Goal: Information Seeking & Learning: Learn about a topic

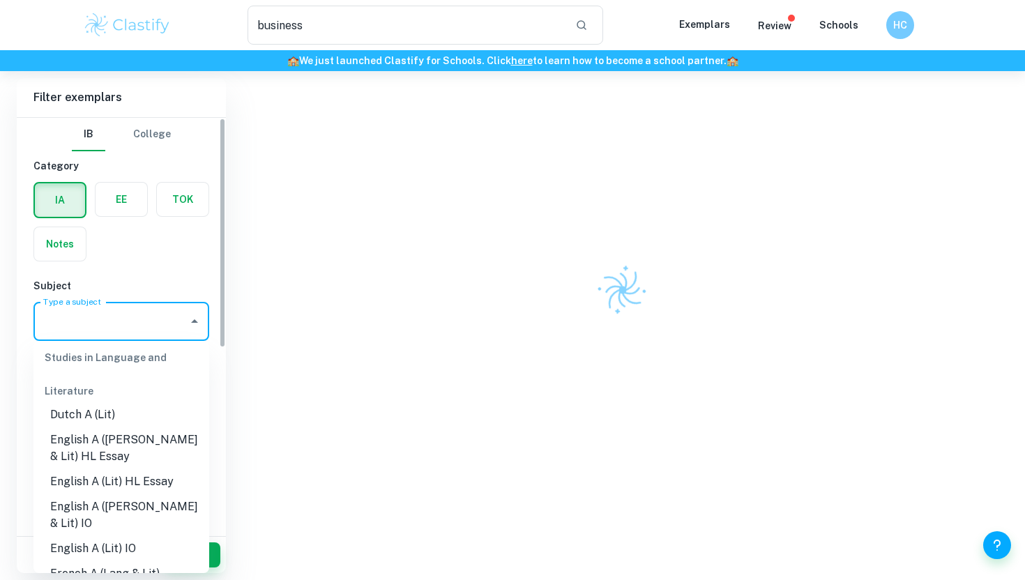
scroll to position [176, 0]
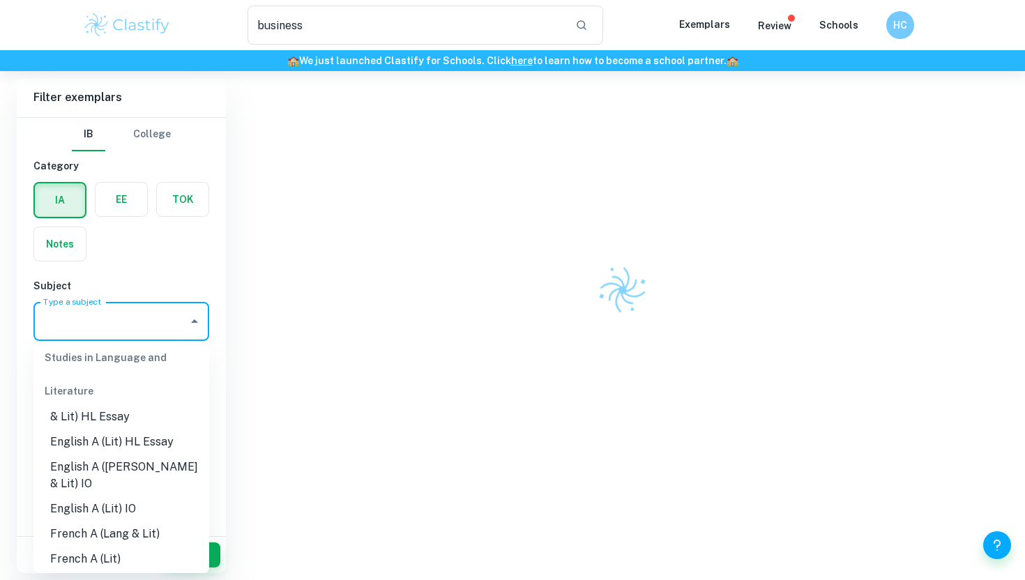
click at [119, 324] on input "Type a subject" at bounding box center [111, 321] width 142 height 27
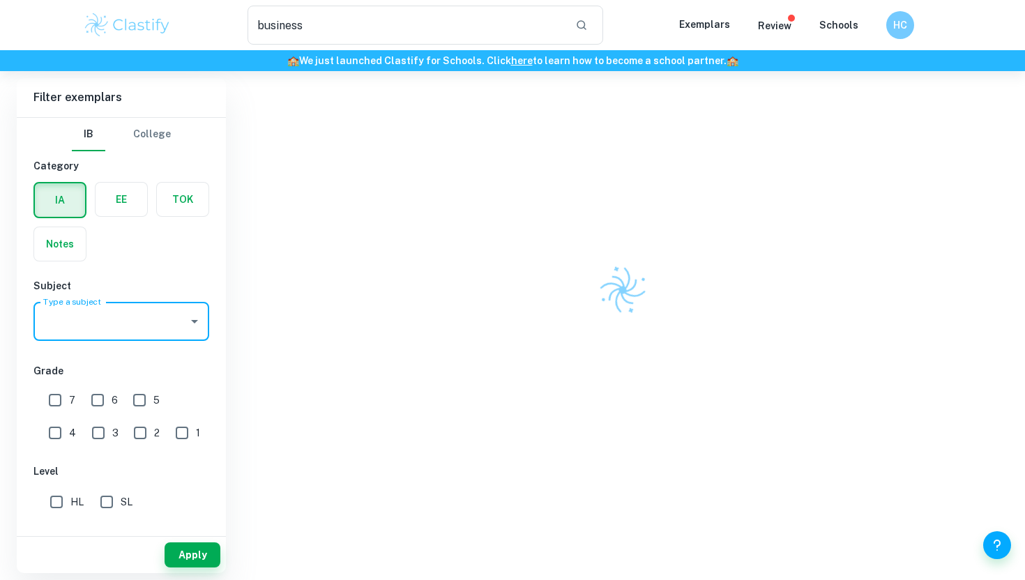
click at [126, 321] on input "Type a subject" at bounding box center [111, 321] width 142 height 27
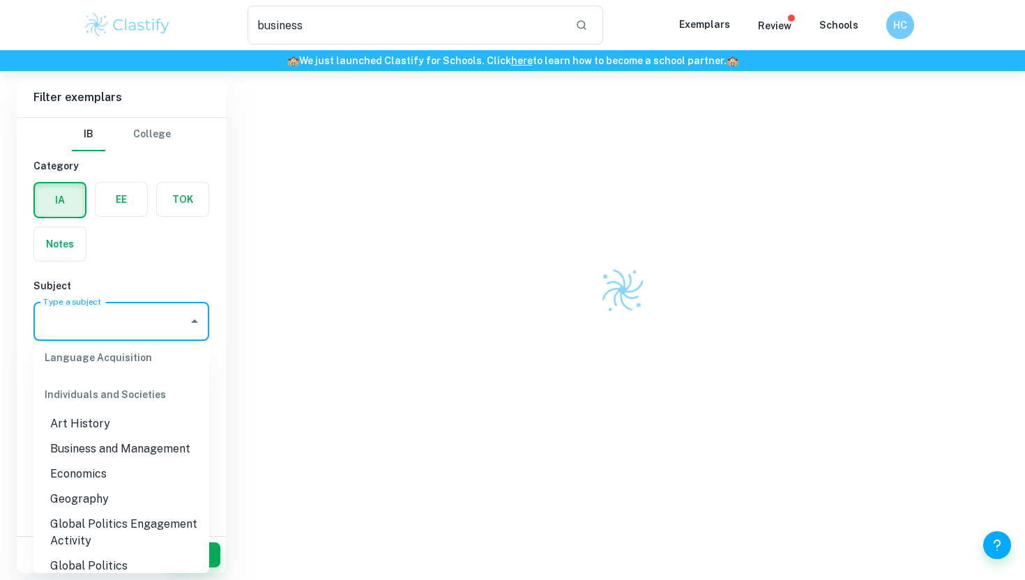
scroll to position [1284, 0]
click at [116, 436] on li "Business and Management" at bounding box center [121, 448] width 176 height 25
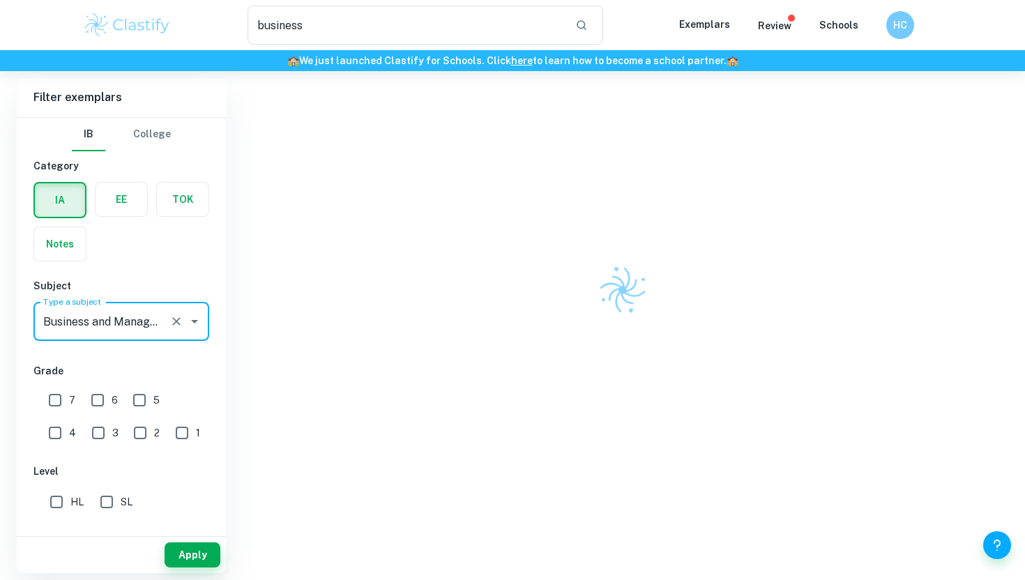
click at [50, 398] on input "7" at bounding box center [55, 400] width 28 height 28
checkbox input "true"
click at [51, 501] on input "HL" at bounding box center [57, 502] width 28 height 28
checkbox input "true"
click at [188, 553] on button "Apply" at bounding box center [193, 555] width 56 height 25
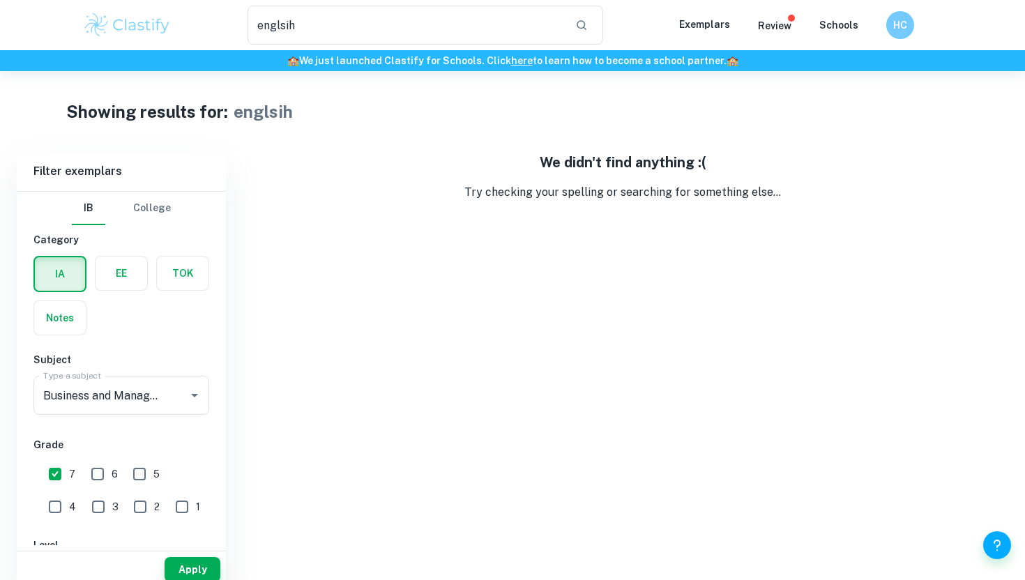
scroll to position [71, 0]
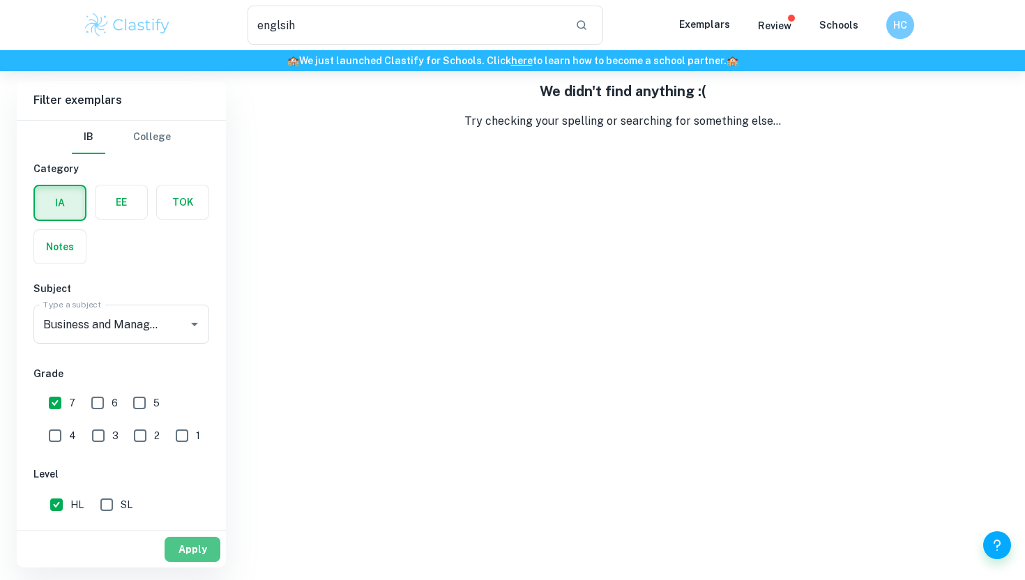
click at [181, 548] on button "Apply" at bounding box center [193, 549] width 56 height 25
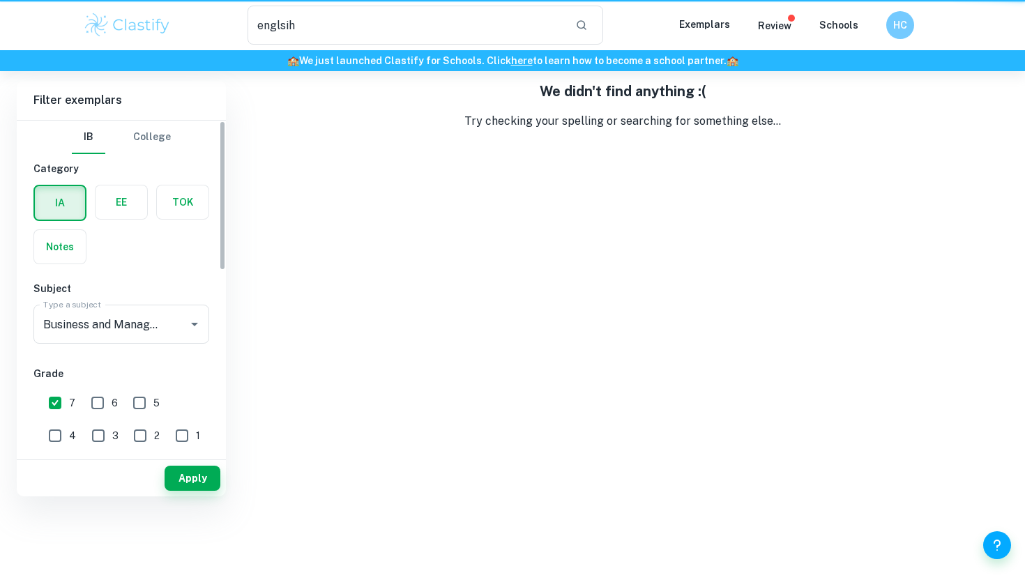
scroll to position [0, 0]
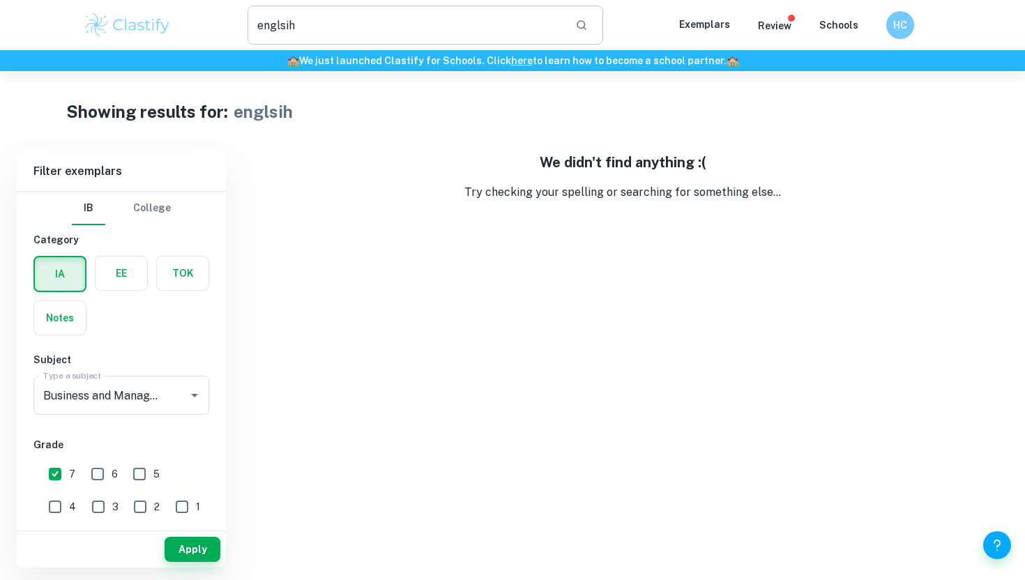
click at [559, 25] on input "business" at bounding box center [406, 25] width 317 height 39
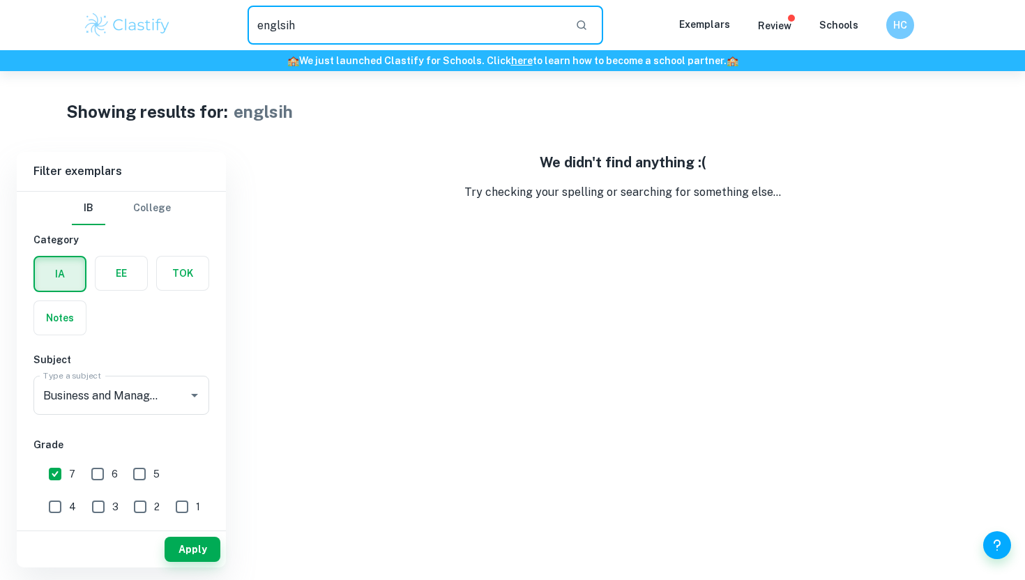
type input "englsih"
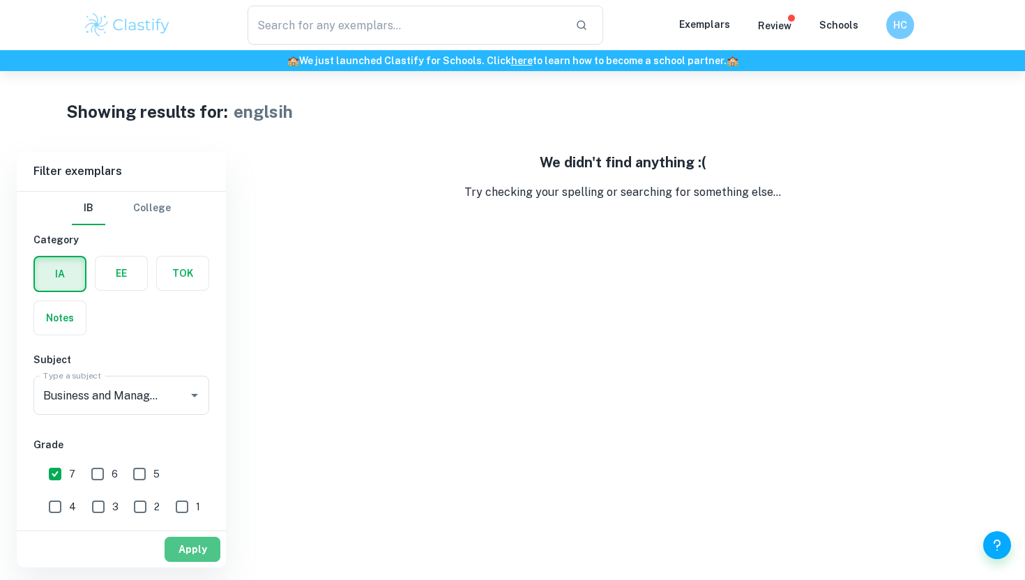
click at [206, 548] on button "Apply" at bounding box center [193, 549] width 56 height 25
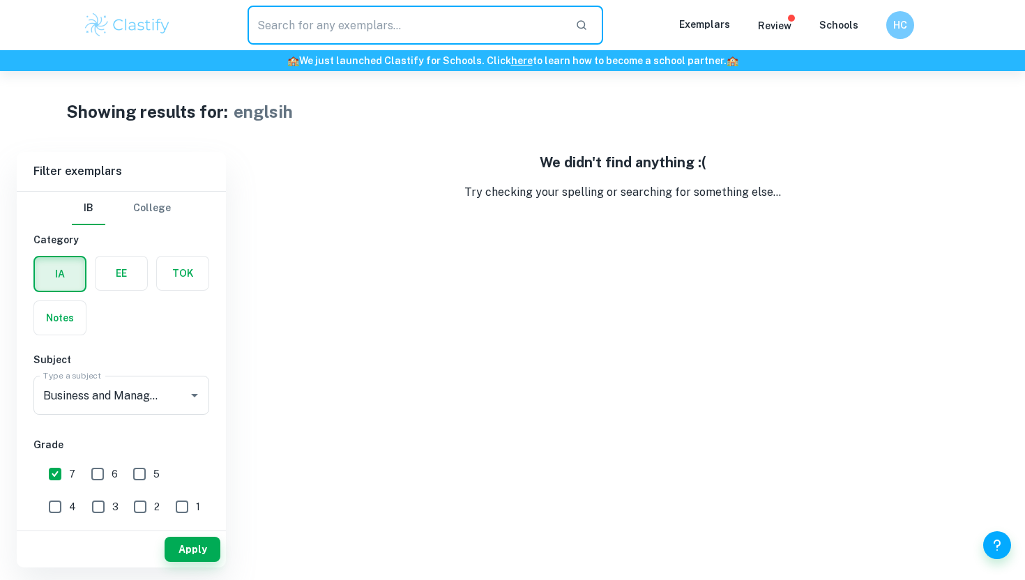
click at [321, 23] on input "text" at bounding box center [406, 25] width 317 height 39
type input "englsih"
type input "business"
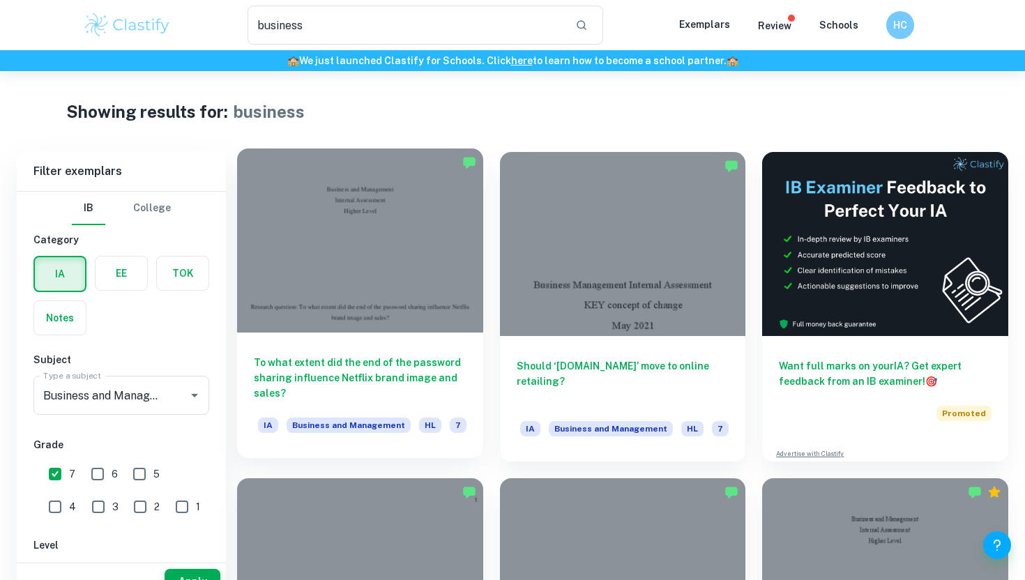
scroll to position [47, 0]
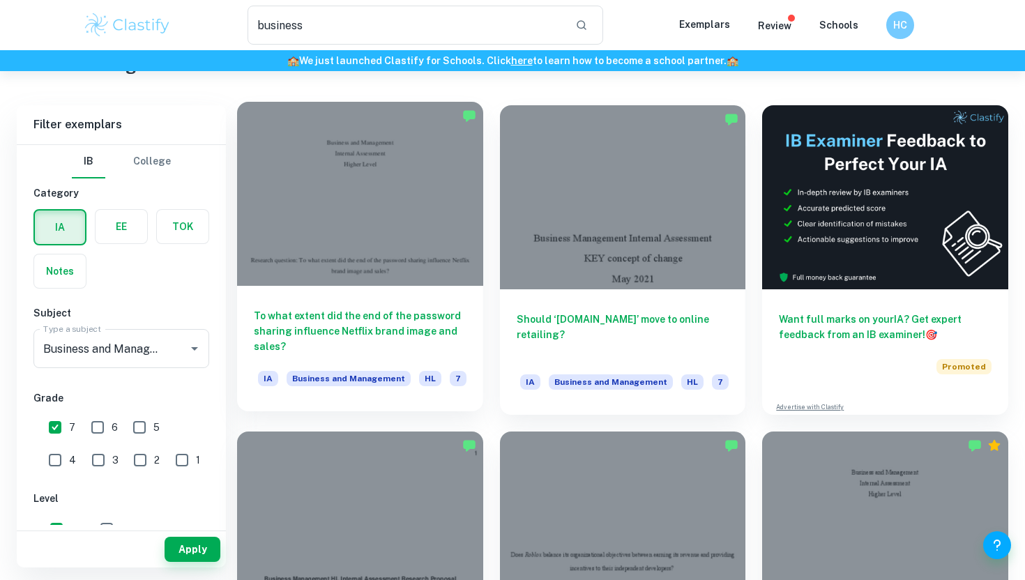
click at [343, 308] on div "To what extent did the end of the password sharing influence Netflix brand imag…" at bounding box center [360, 349] width 246 height 126
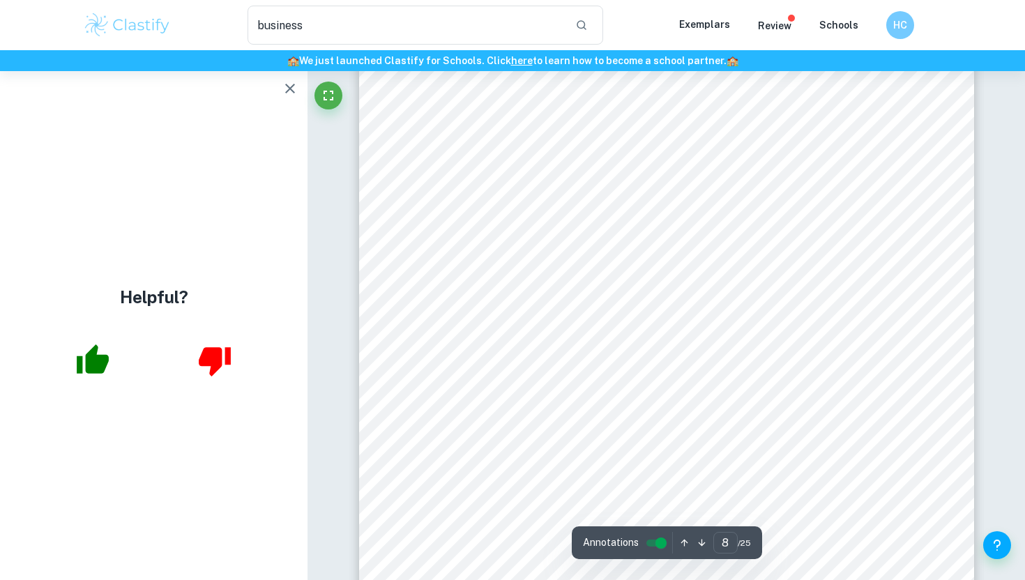
scroll to position [6638, 0]
type input "10"
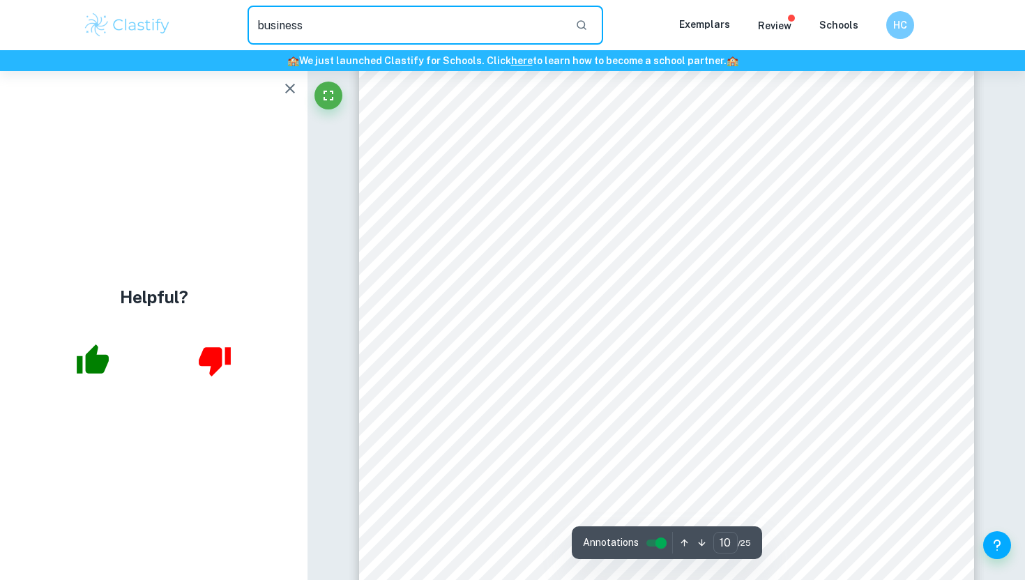
click at [284, 20] on input "business" at bounding box center [406, 25] width 317 height 39
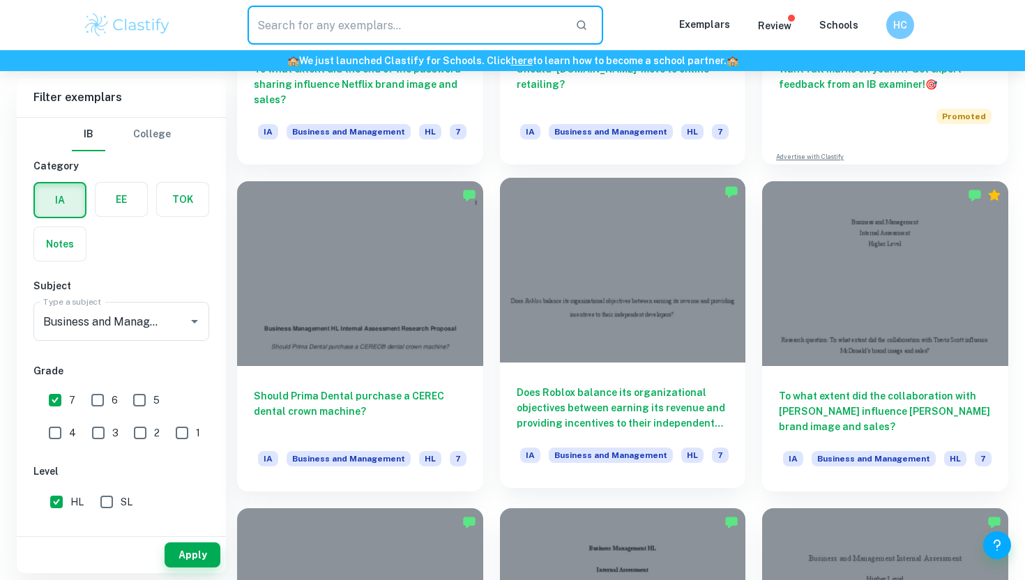
scroll to position [405, 0]
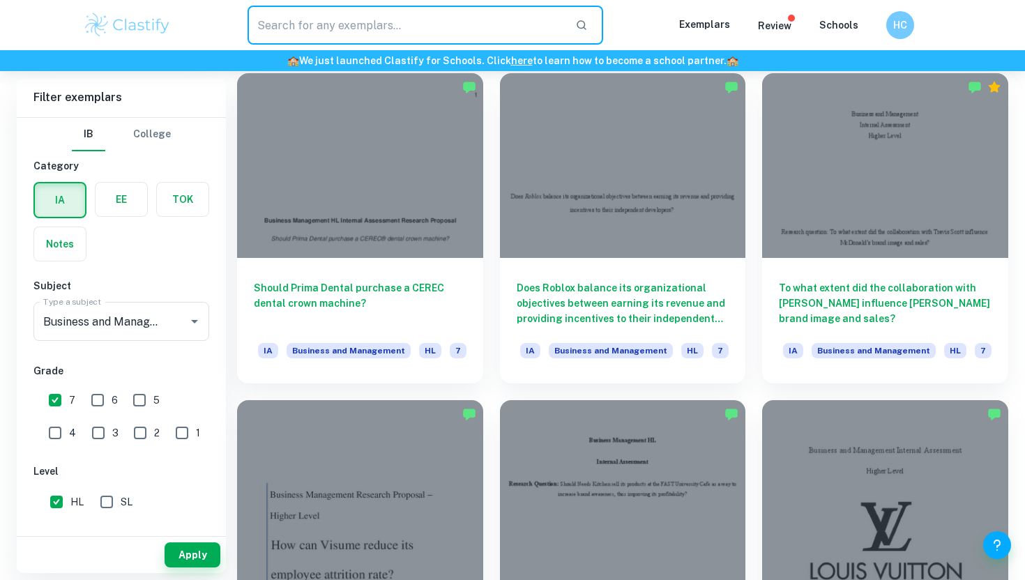
click at [418, 28] on input "text" at bounding box center [406, 25] width 317 height 39
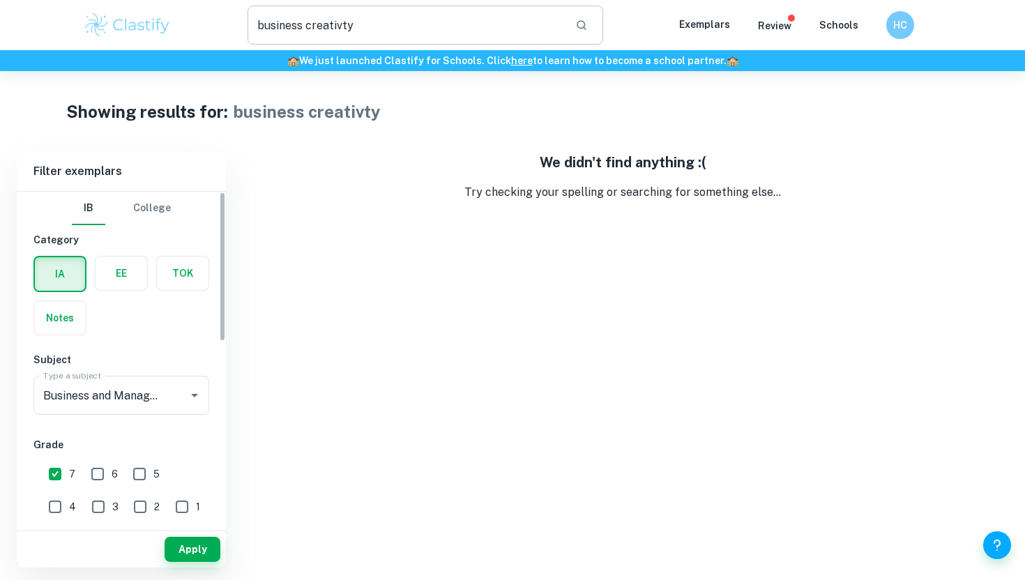
click at [334, 31] on input "business creativty" at bounding box center [406, 25] width 317 height 39
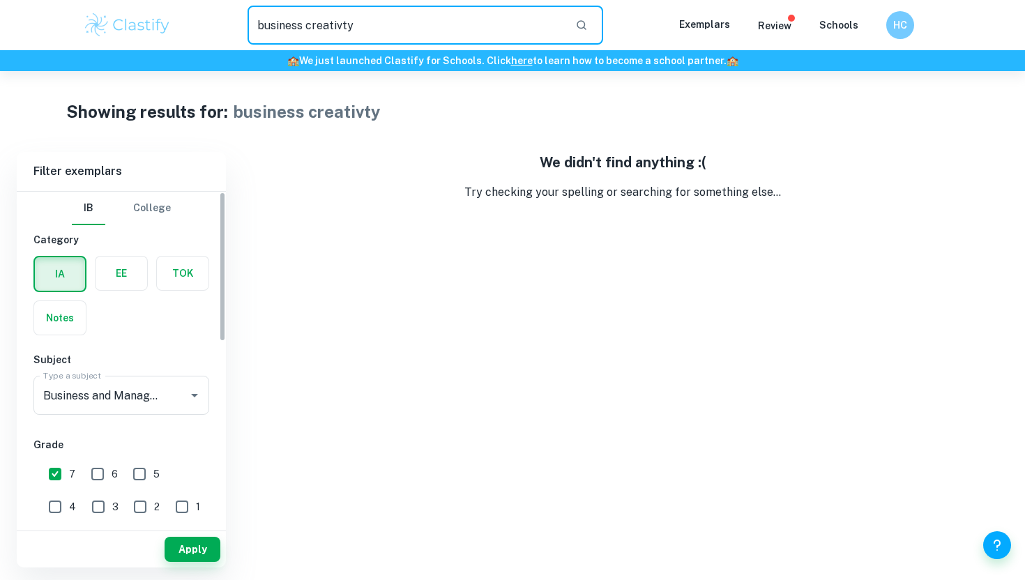
click at [334, 31] on input "business creativty" at bounding box center [406, 25] width 317 height 39
type input "business"
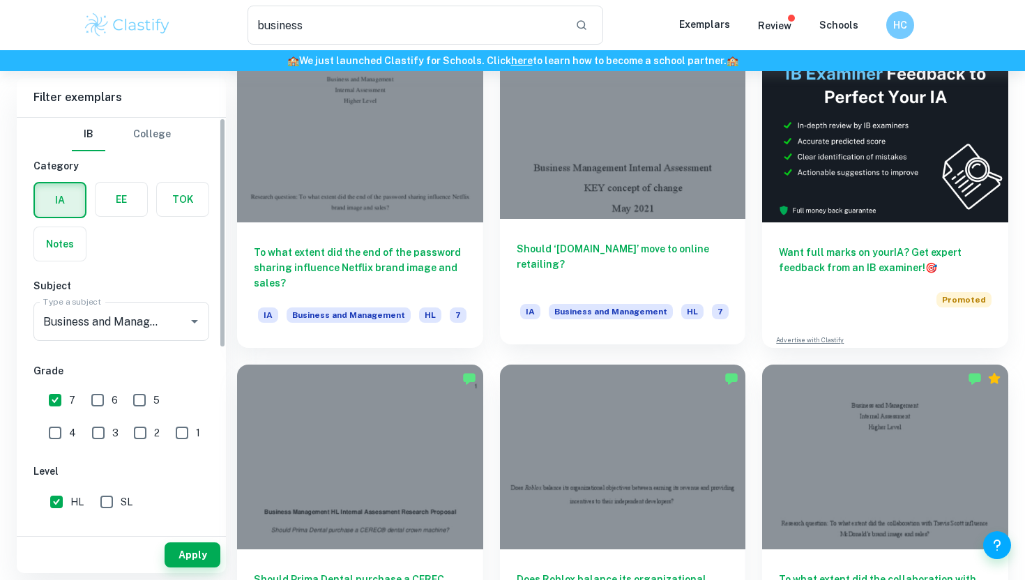
scroll to position [124, 0]
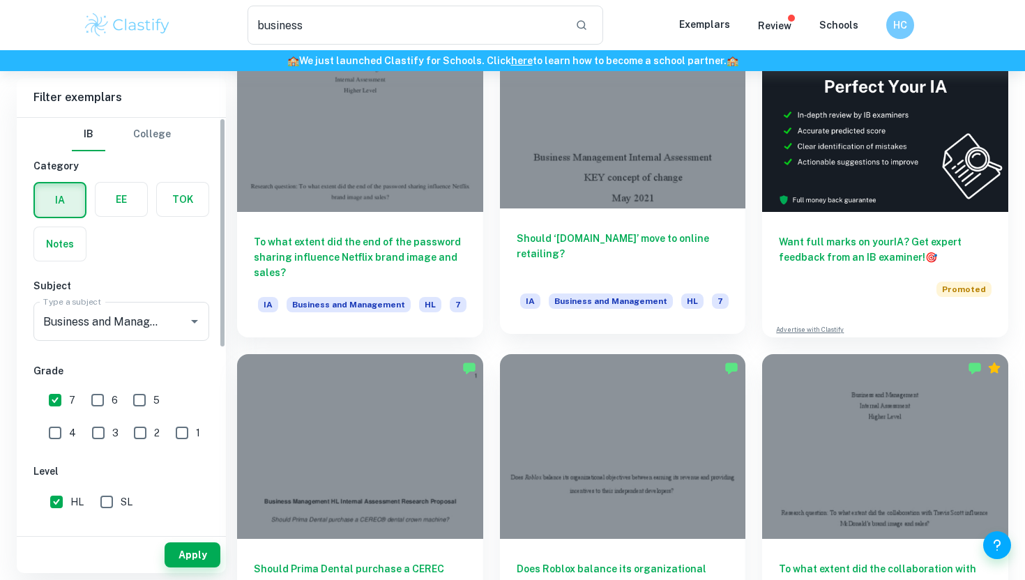
click at [571, 220] on div "Should ‘[DOMAIN_NAME]’ move to online retailing? IA Business and Management HL 7" at bounding box center [623, 272] width 246 height 126
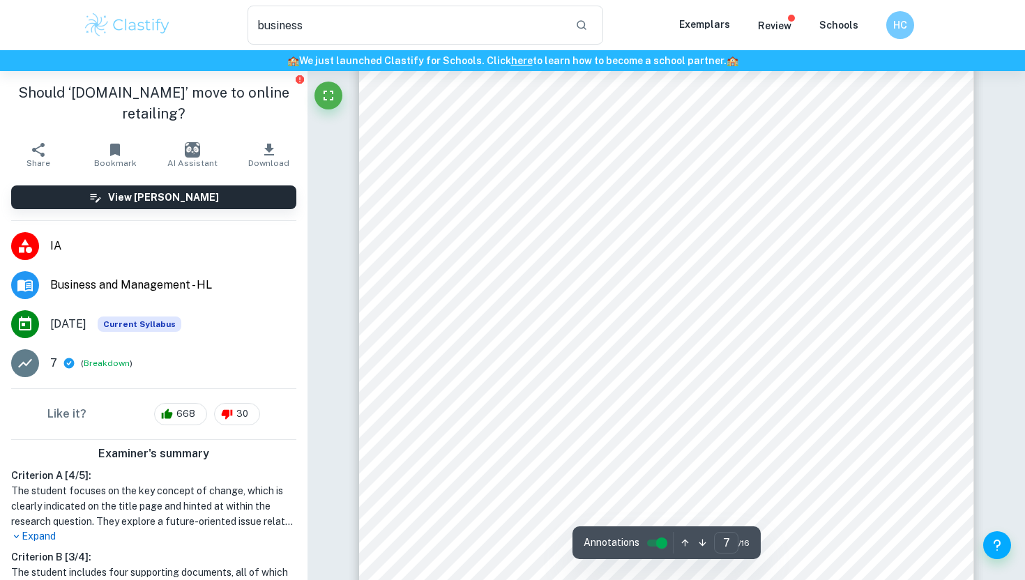
scroll to position [6052, 0]
type input "10"
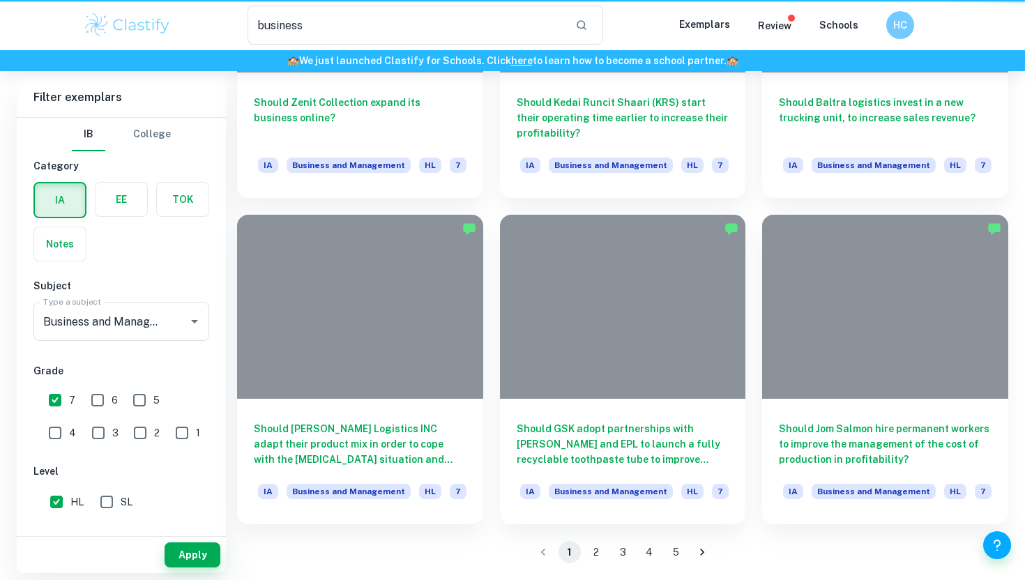
scroll to position [124, 0]
